Goal: Transaction & Acquisition: Download file/media

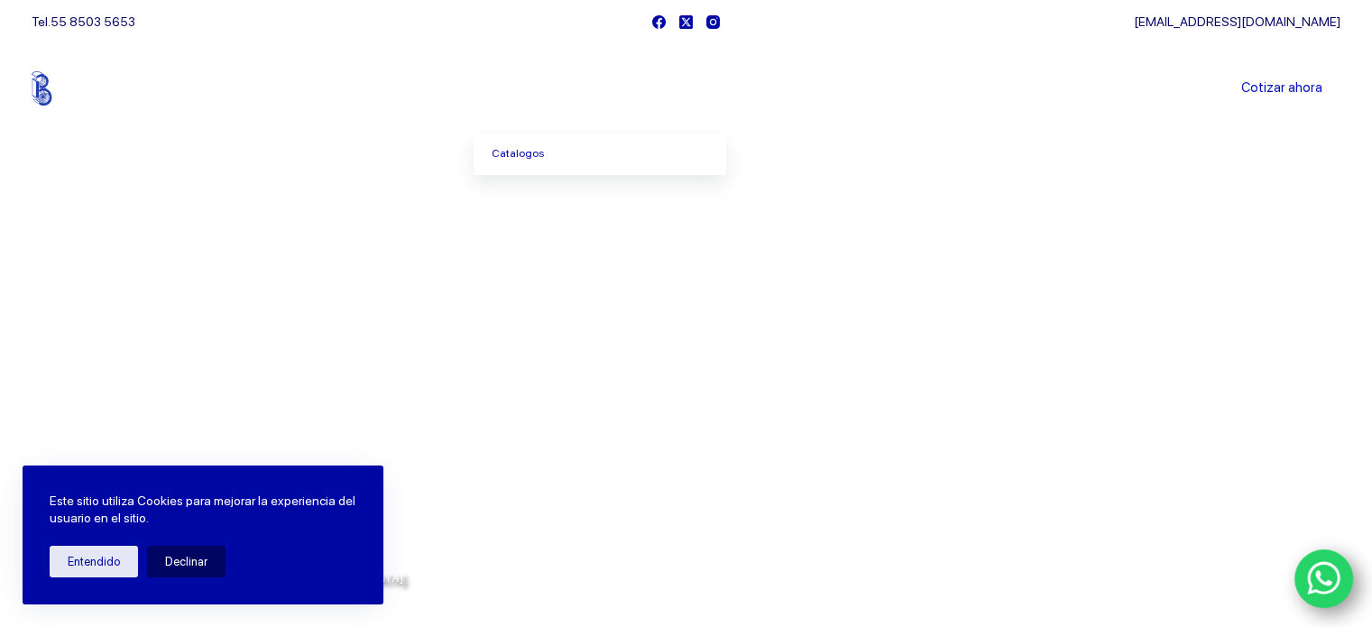
click at [572, 87] on icon "Menu Principal" at bounding box center [568, 88] width 7 height 7
click at [535, 157] on link "Catalogos" at bounding box center [600, 153] width 253 height 41
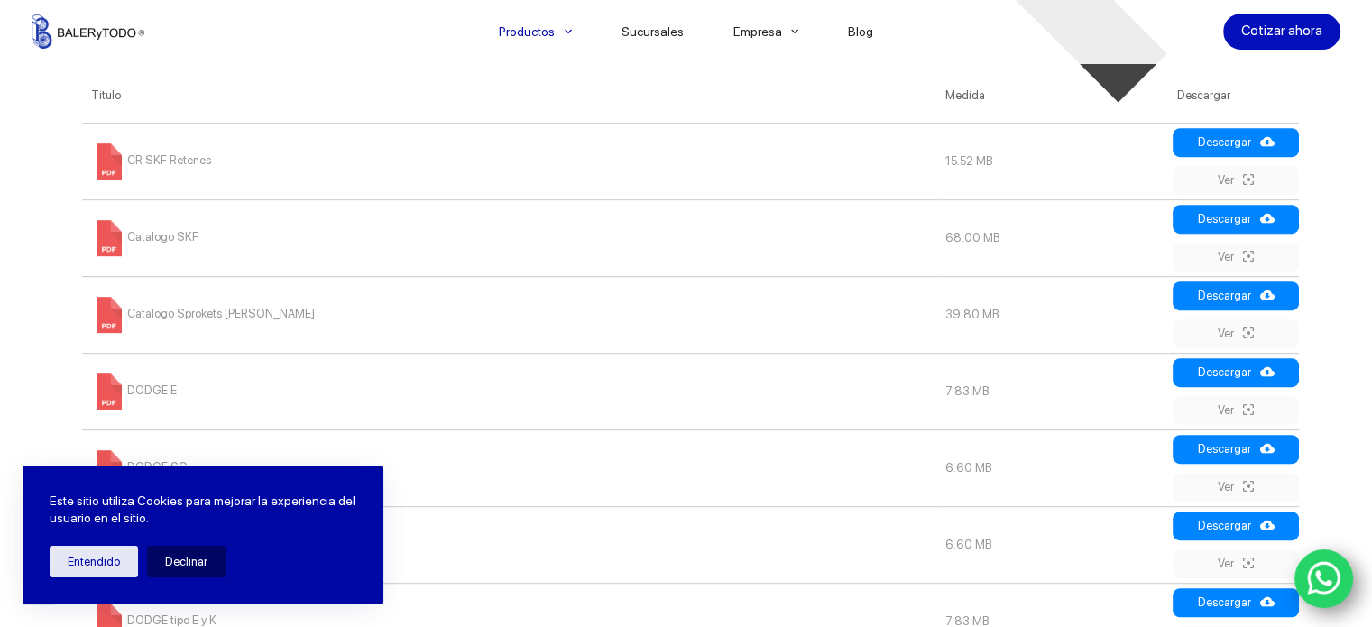
scroll to position [451, 0]
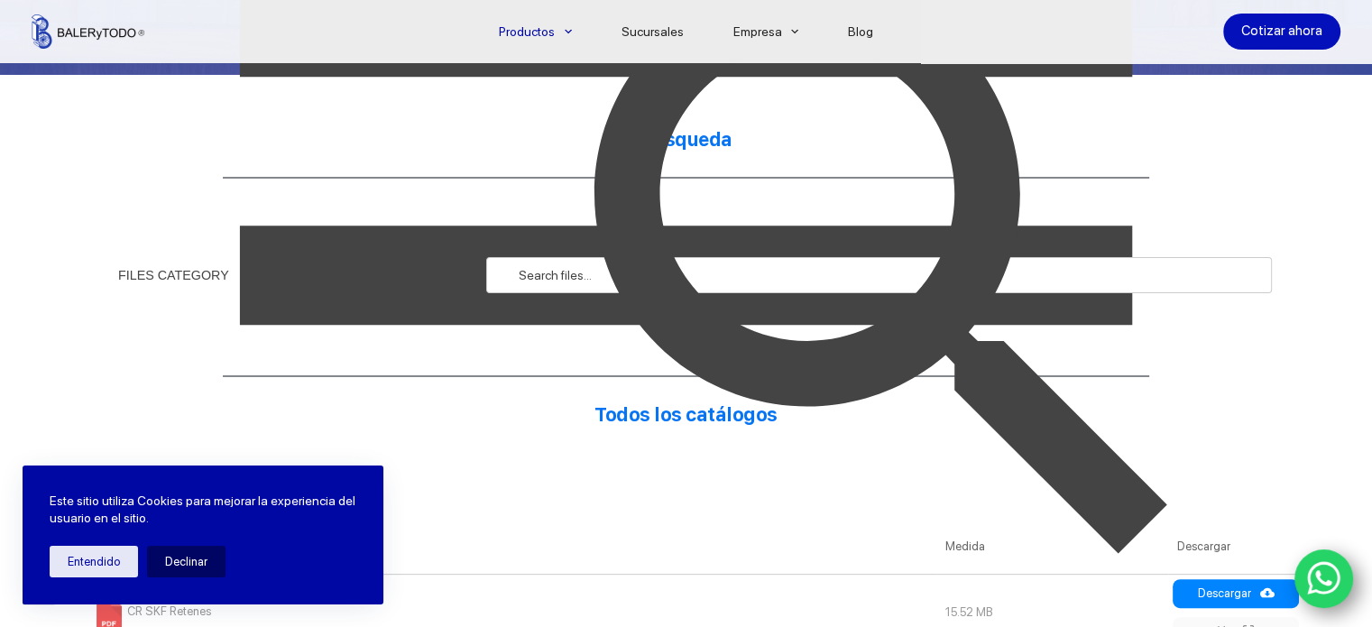
click at [573, 272] on img at bounding box center [888, 275] width 785 height 785
click at [499, 272] on img at bounding box center [888, 275] width 785 height 785
click at [489, 272] on input "text" at bounding box center [878, 275] width 785 height 36
type input "SKF"
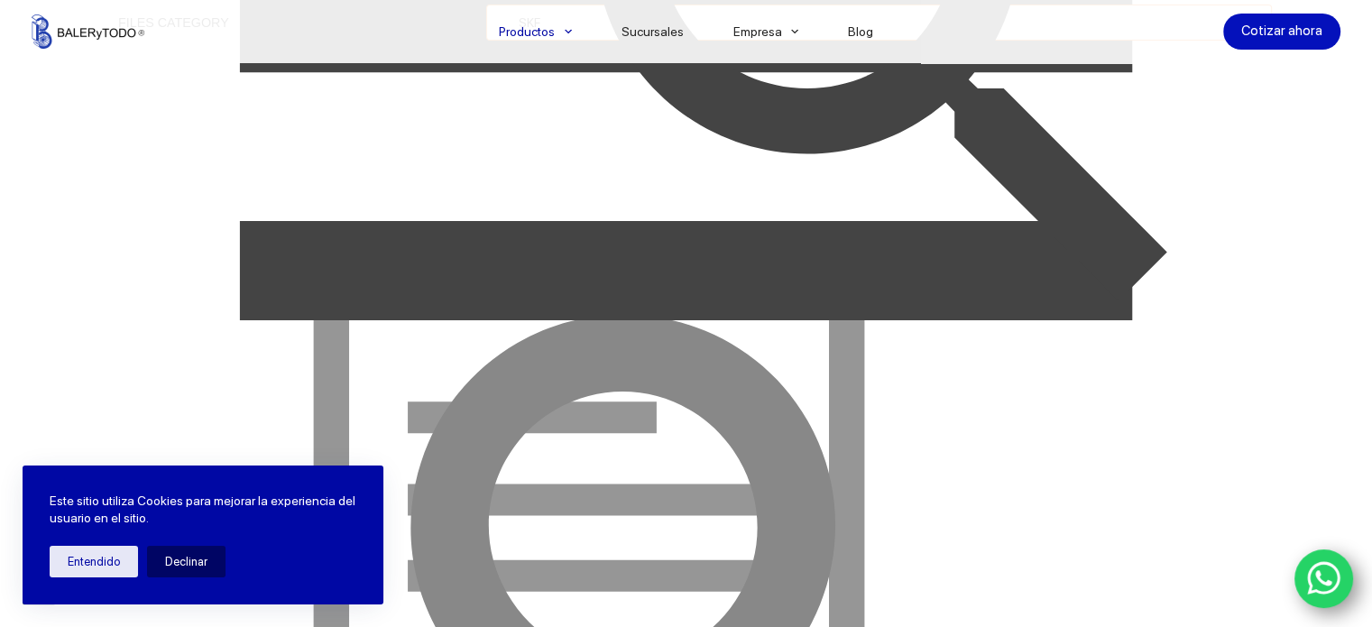
scroll to position [361, 0]
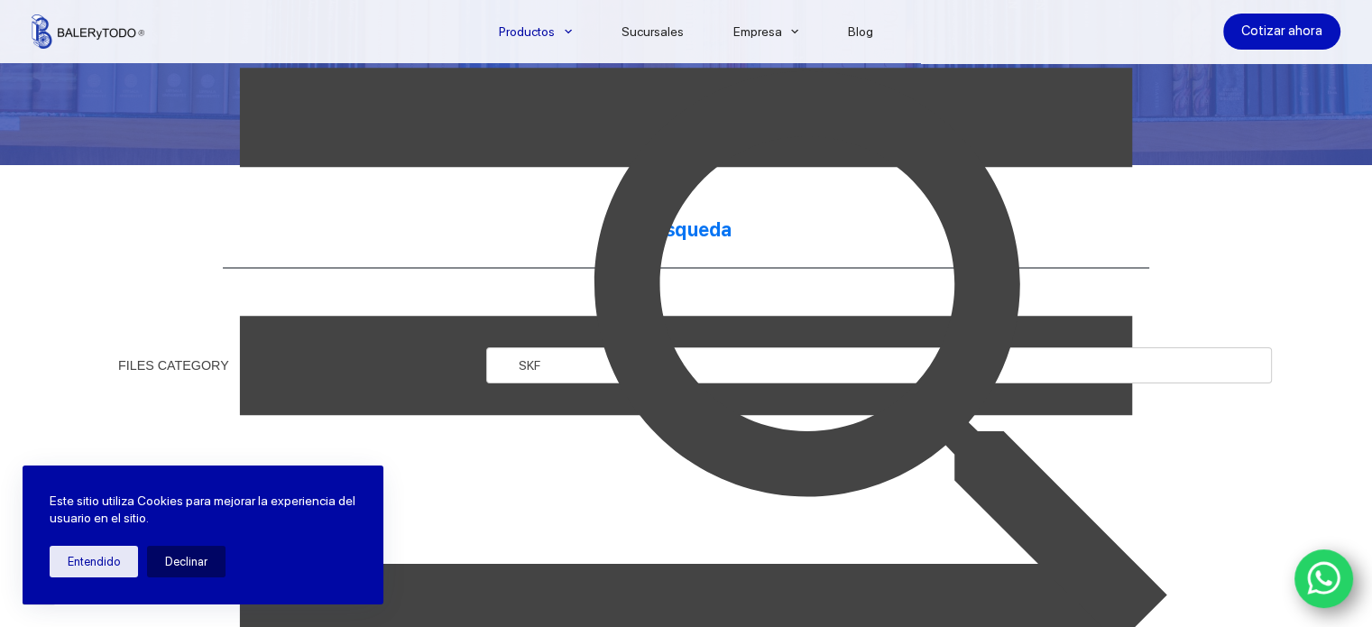
click at [556, 363] on img at bounding box center [888, 365] width 785 height 785
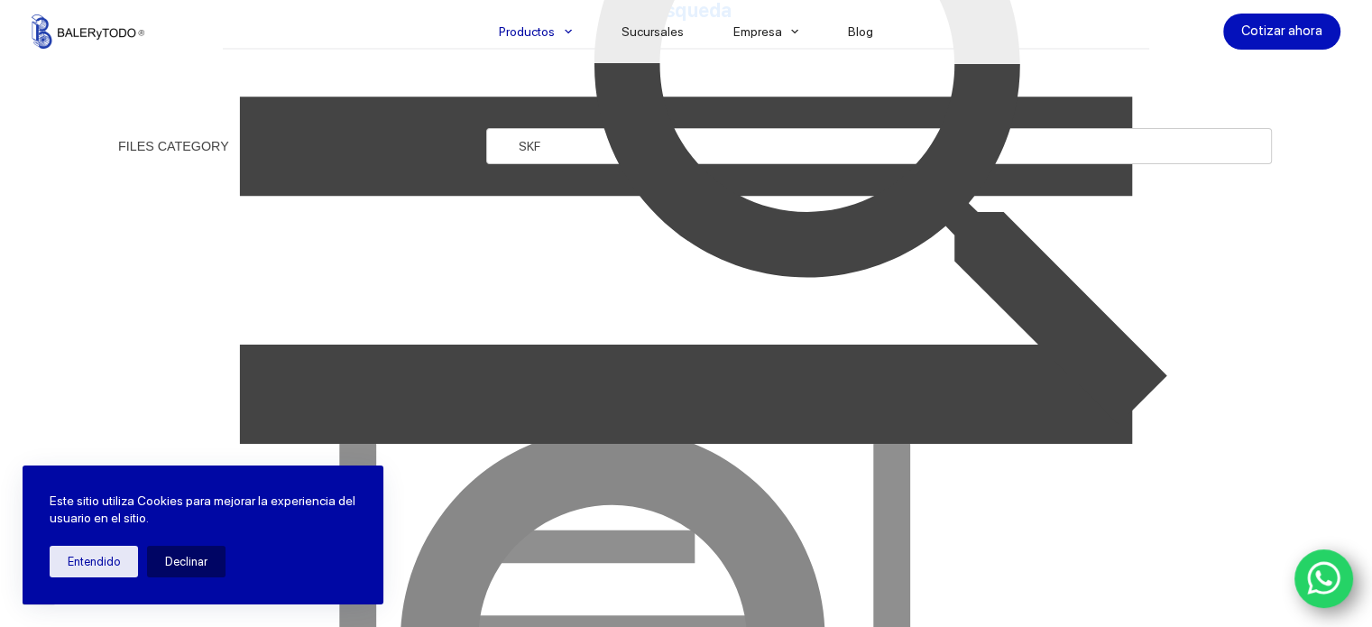
scroll to position [631, 0]
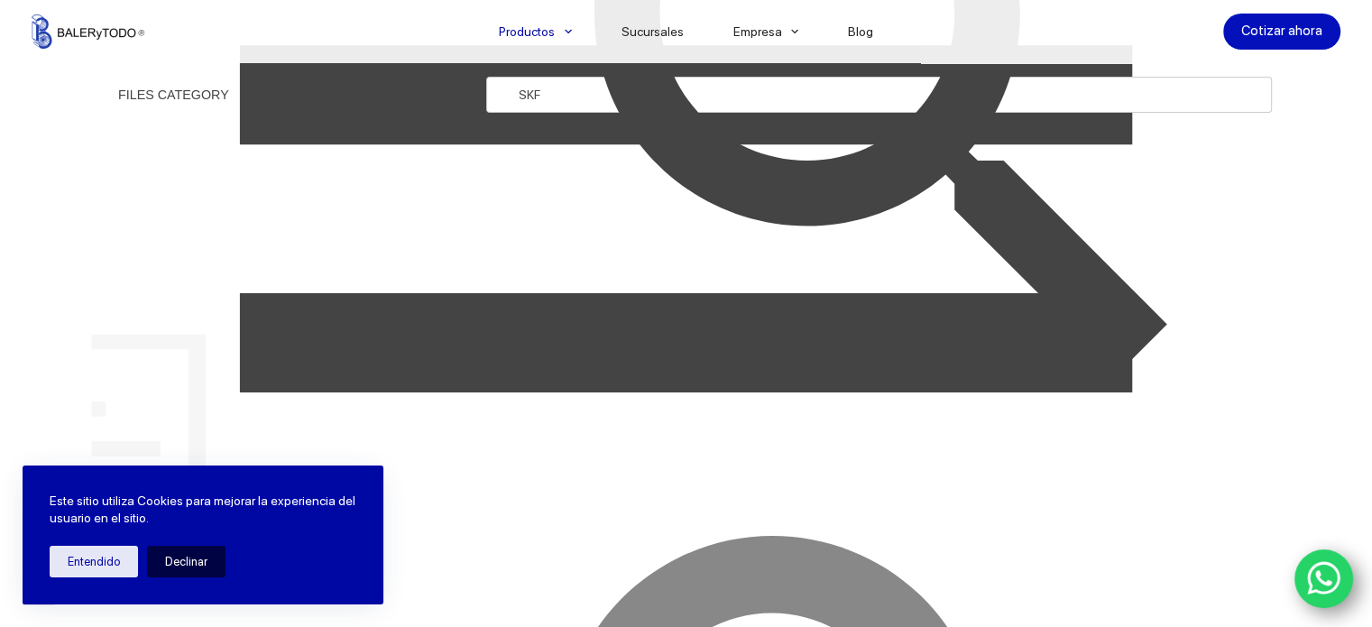
click at [190, 566] on button "Declinar" at bounding box center [186, 562] width 78 height 32
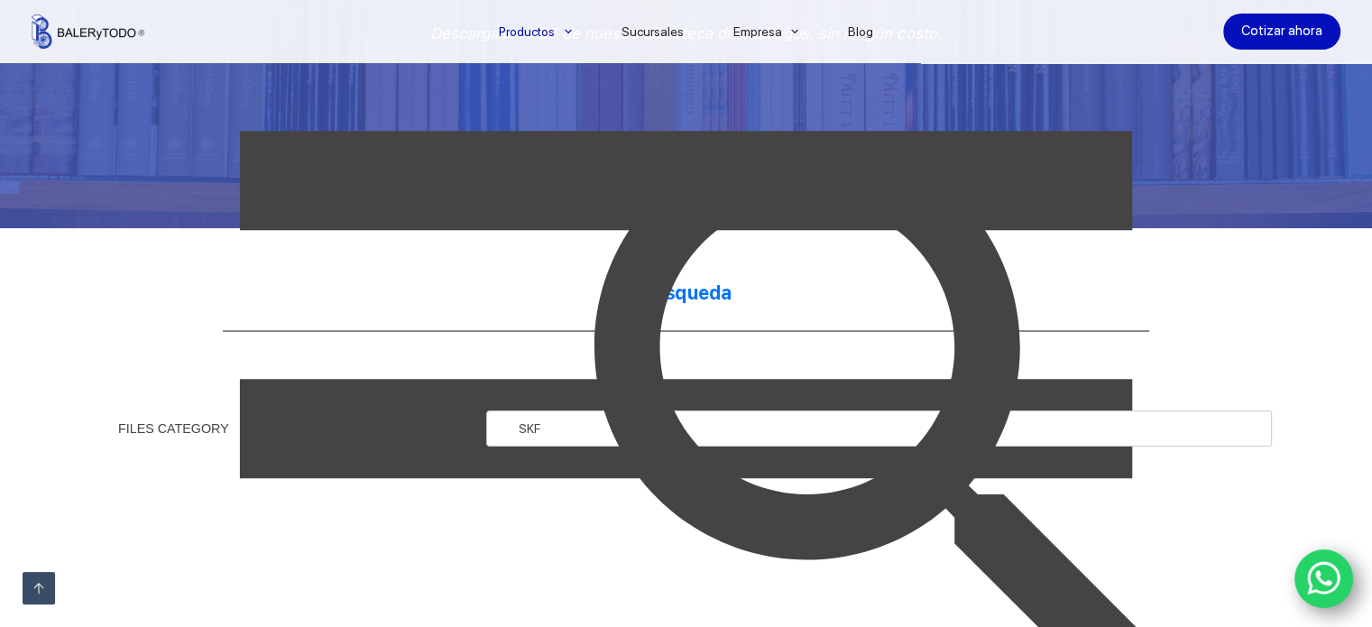
scroll to position [271, 0]
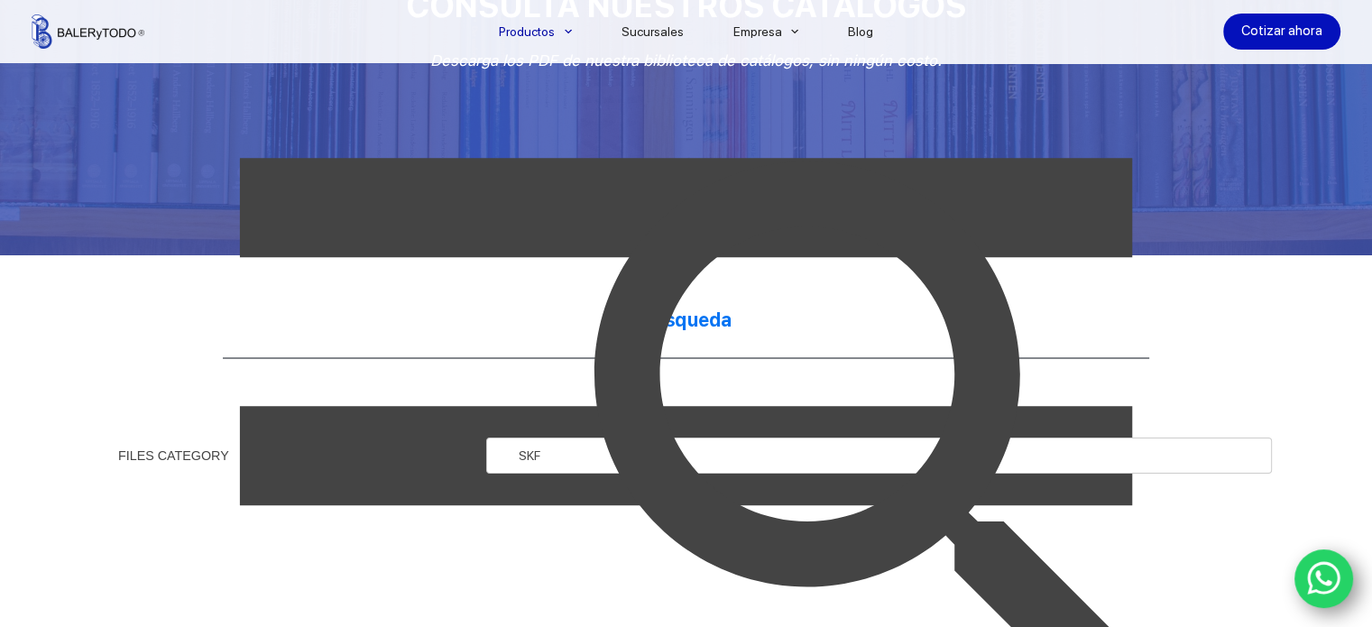
click at [568, 461] on img at bounding box center [888, 455] width 785 height 785
click at [505, 461] on img at bounding box center [888, 455] width 785 height 785
click at [489, 455] on input "SKF" at bounding box center [878, 455] width 785 height 36
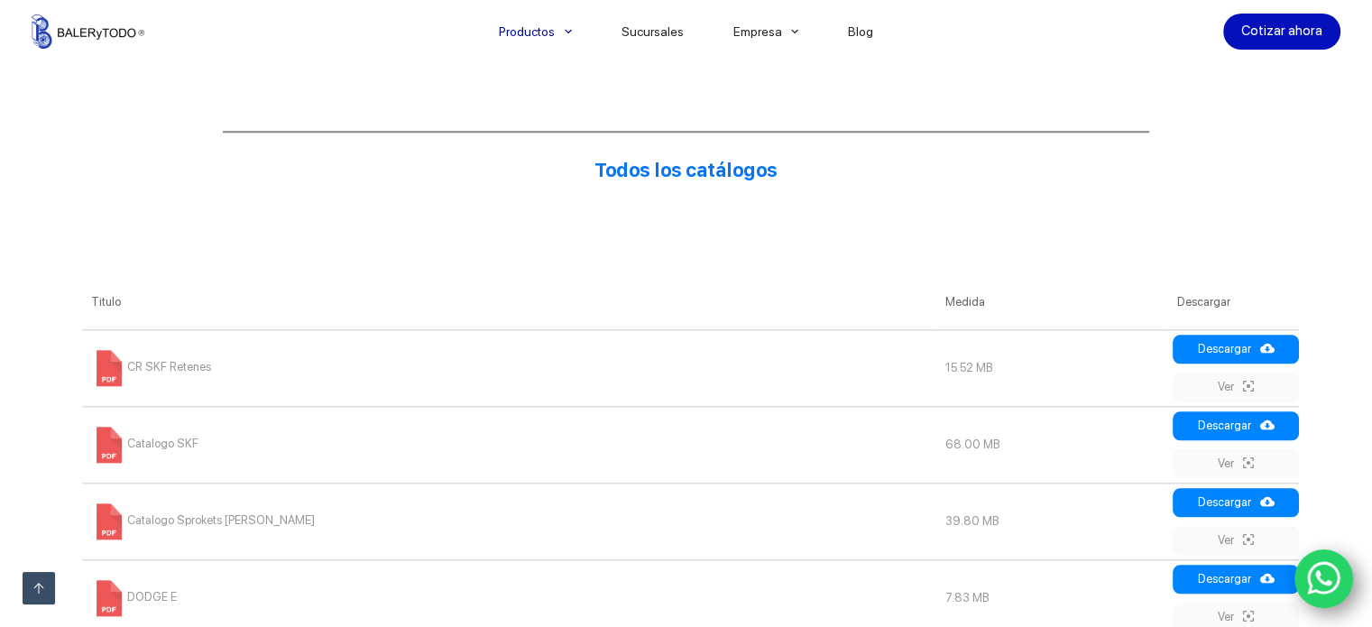
scroll to position [1984, 0]
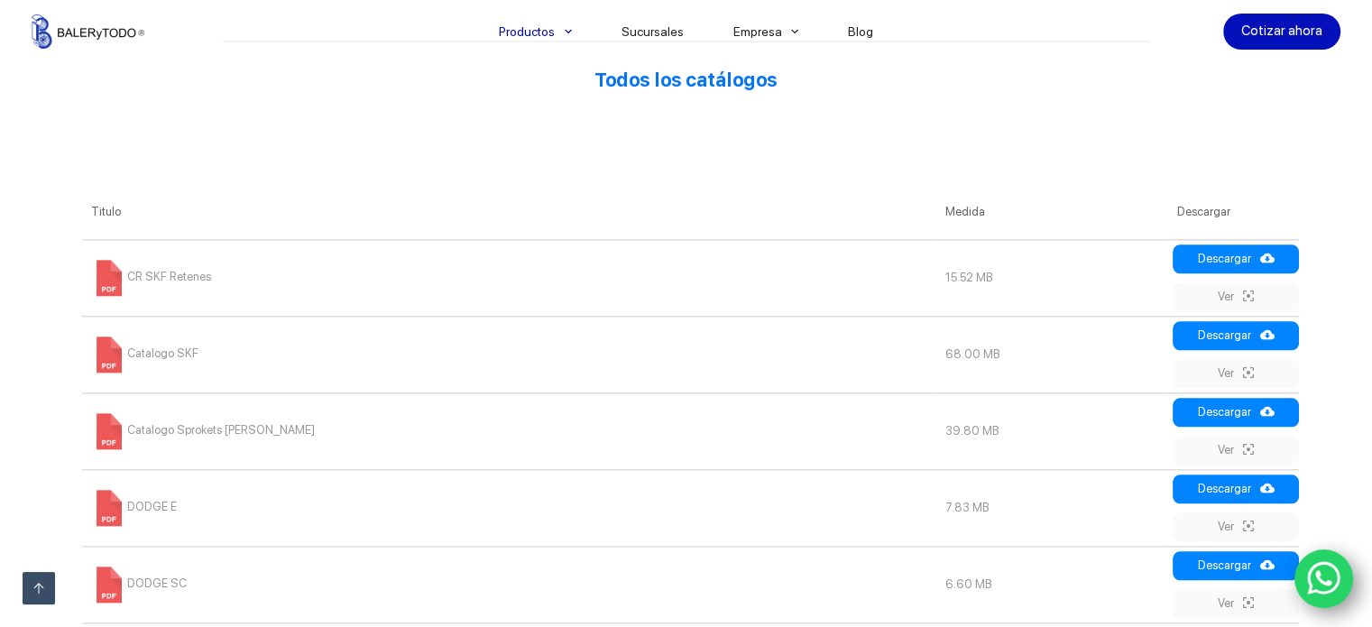
click at [117, 290] on span at bounding box center [109, 278] width 36 height 36
